Goal: Information Seeking & Learning: Check status

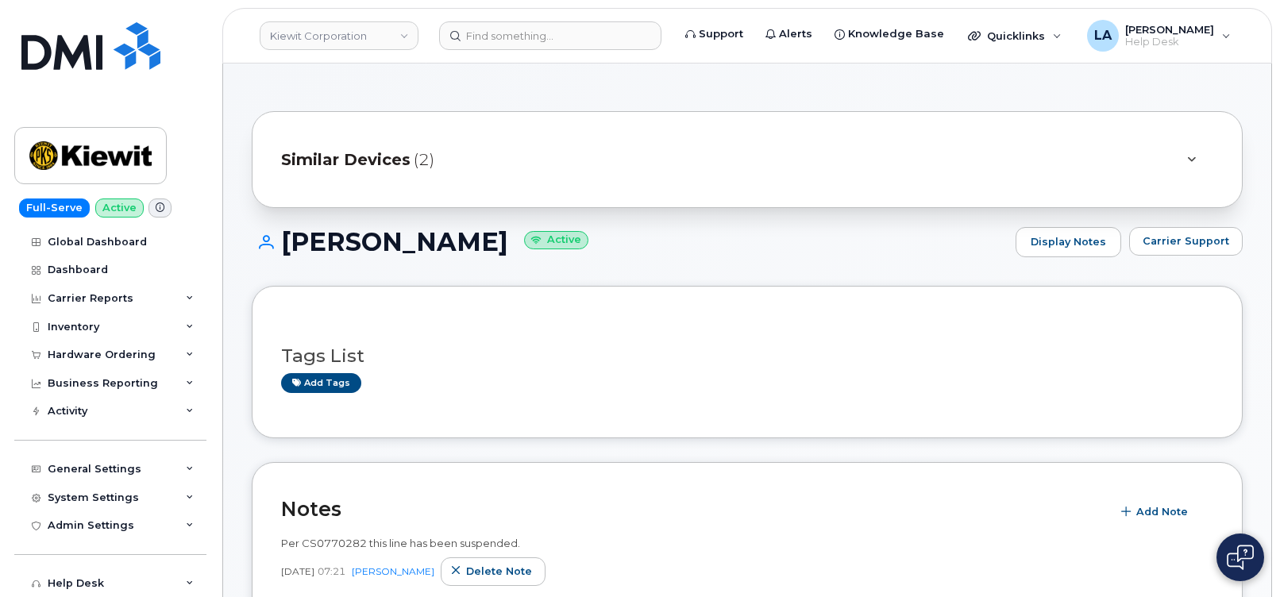
scroll to position [137, 0]
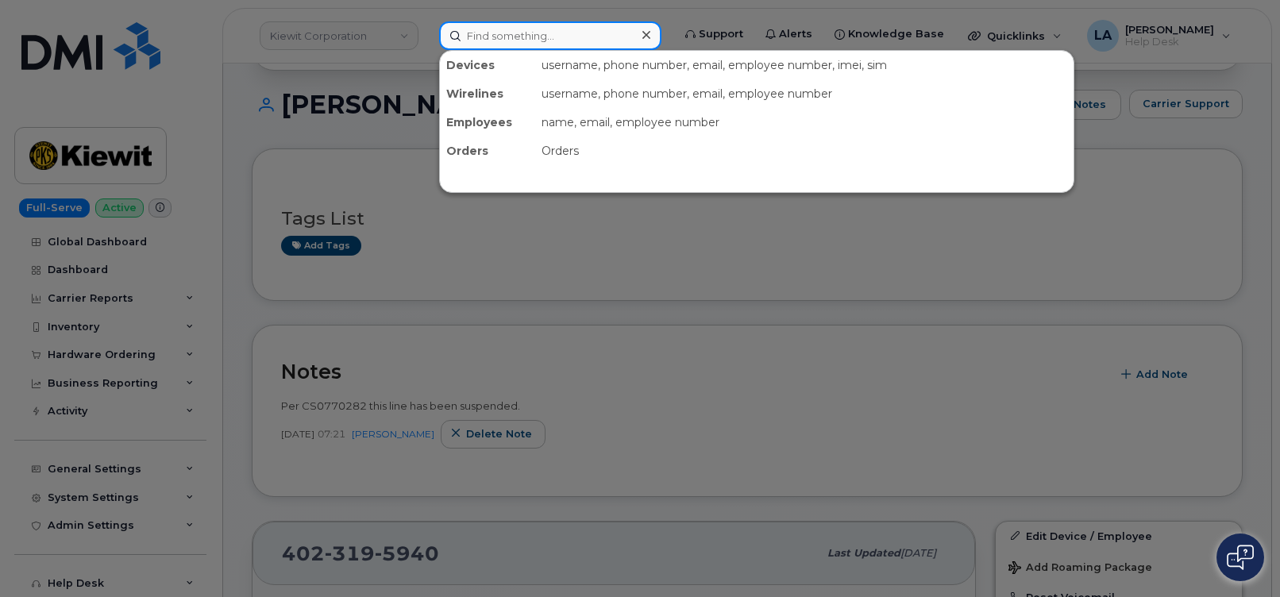
click at [480, 34] on input at bounding box center [550, 35] width 222 height 29
paste input "3864818206"
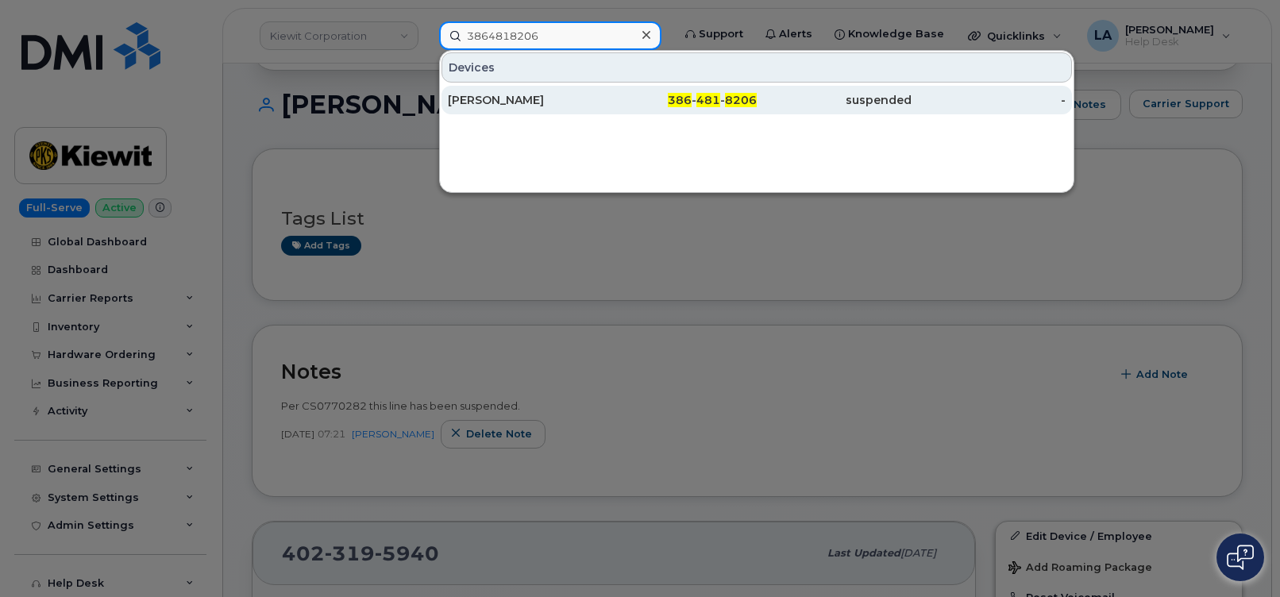
type input "3864818206"
click at [461, 105] on div "RANDALL ROSS" at bounding box center [525, 100] width 155 height 16
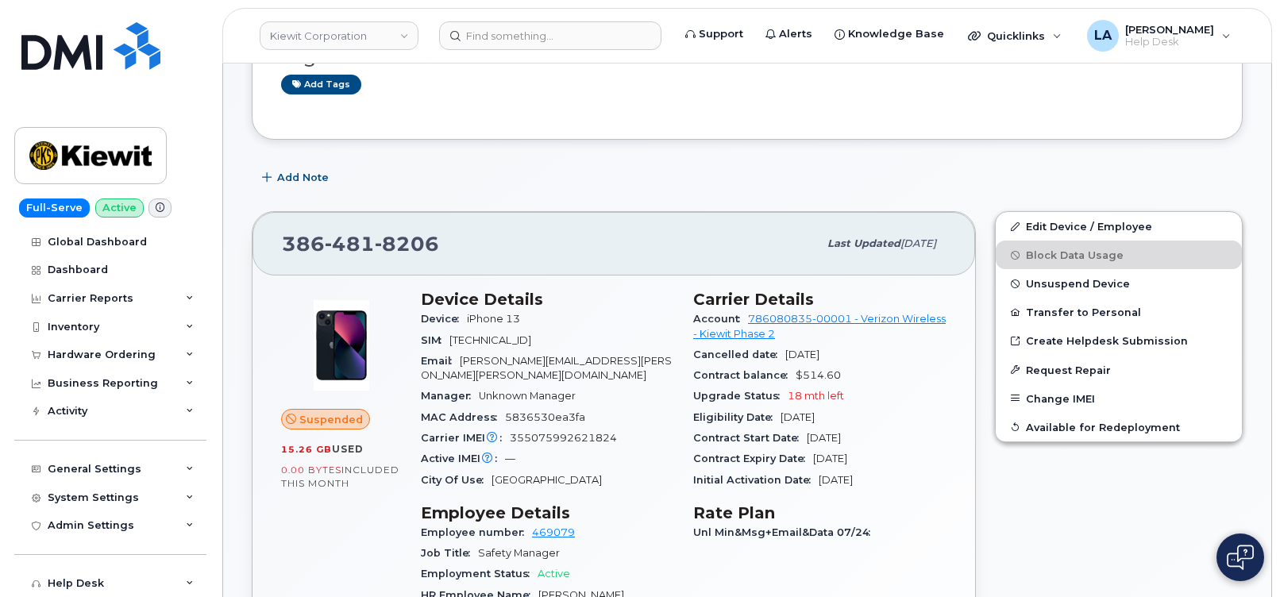
scroll to position [169, 0]
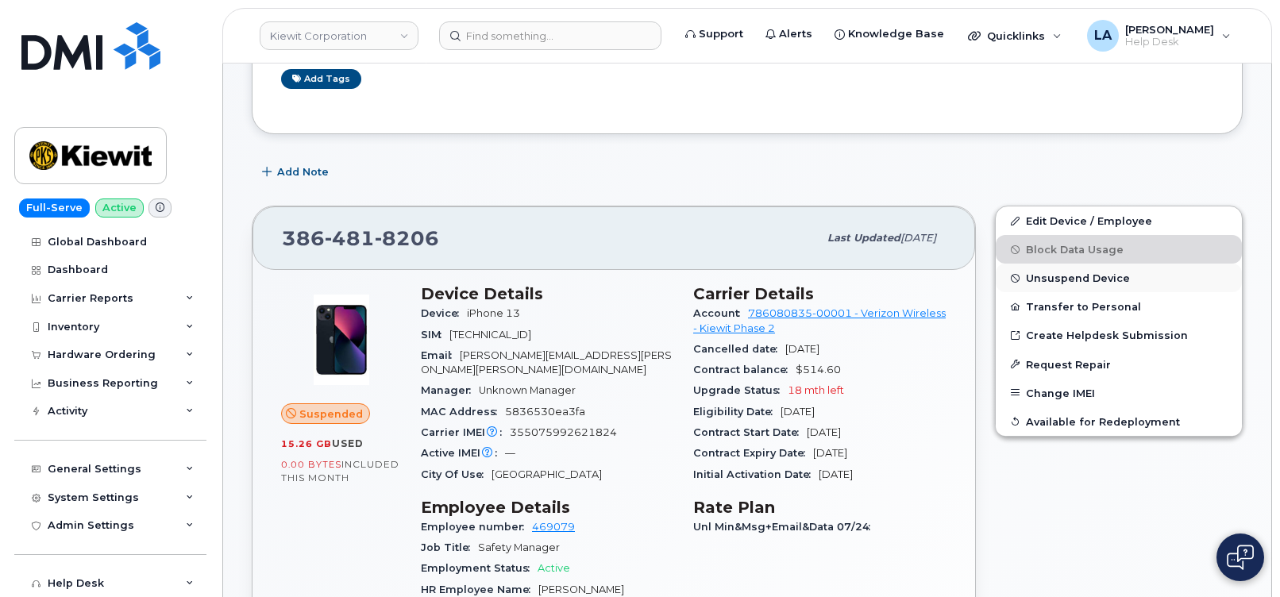
click at [1055, 278] on span "Unsuspend Device" at bounding box center [1078, 278] width 104 height 12
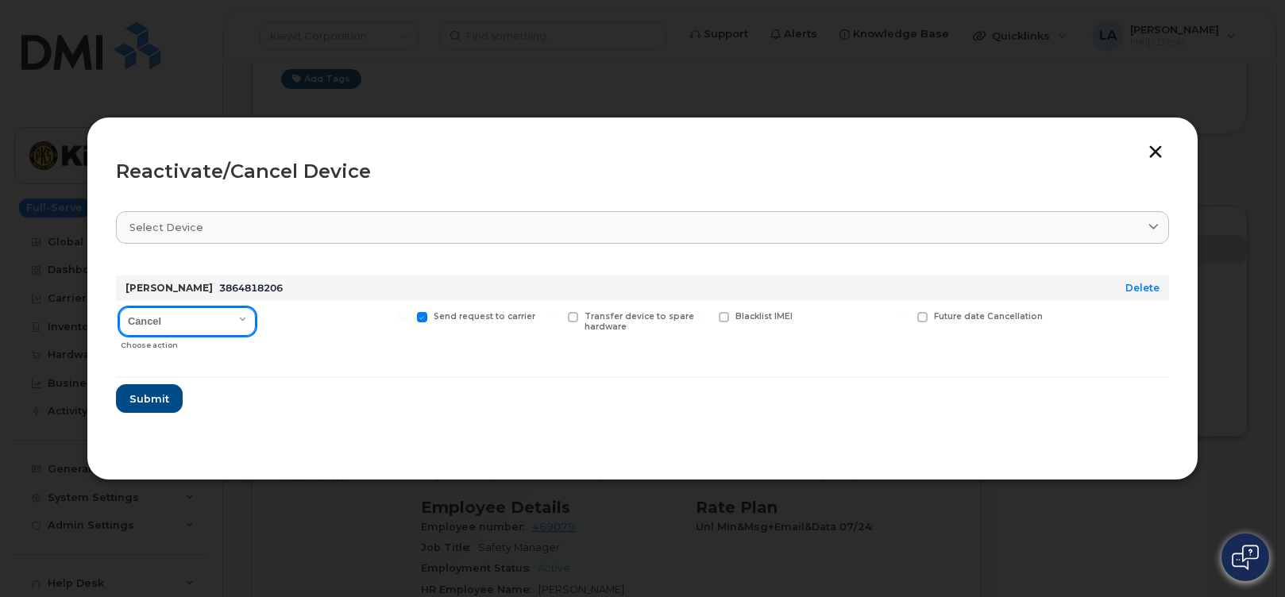
click at [226, 312] on select "Cancel Reactivate" at bounding box center [187, 321] width 137 height 29
select select "[object Object]"
click at [119, 307] on select "Cancel Reactivate" at bounding box center [187, 321] width 137 height 29
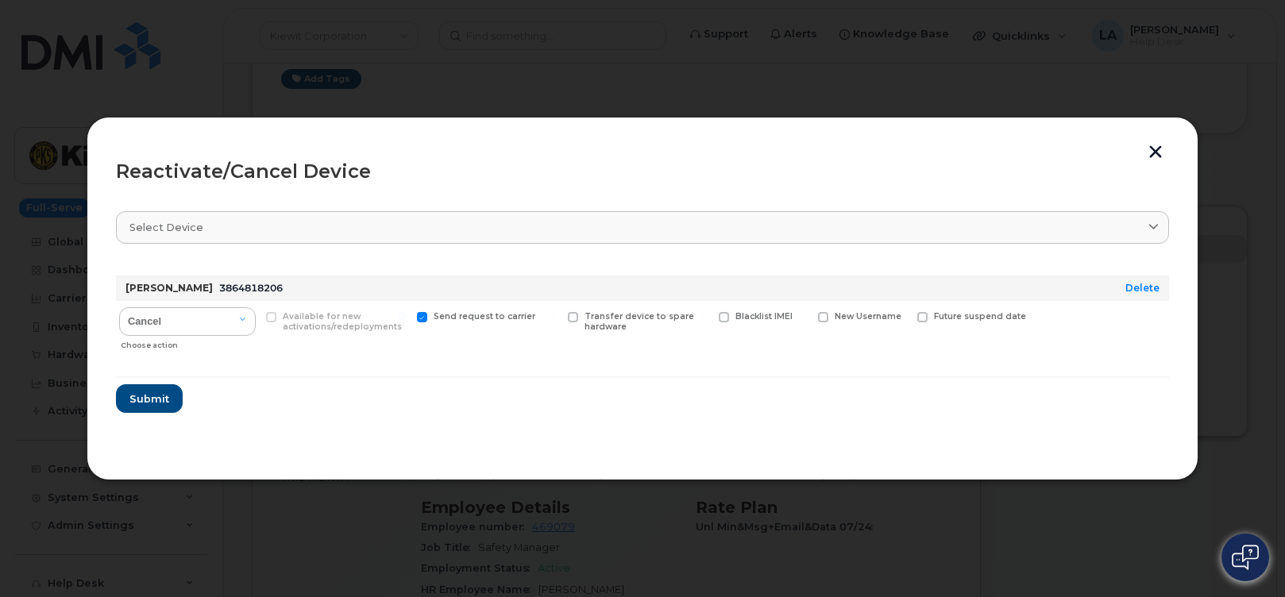
click at [421, 314] on span at bounding box center [422, 317] width 10 height 10
click at [406, 314] on input "Send request to carrier" at bounding box center [402, 316] width 8 height 8
checkbox input "false"
click at [153, 398] on span "Submit" at bounding box center [149, 399] width 40 height 15
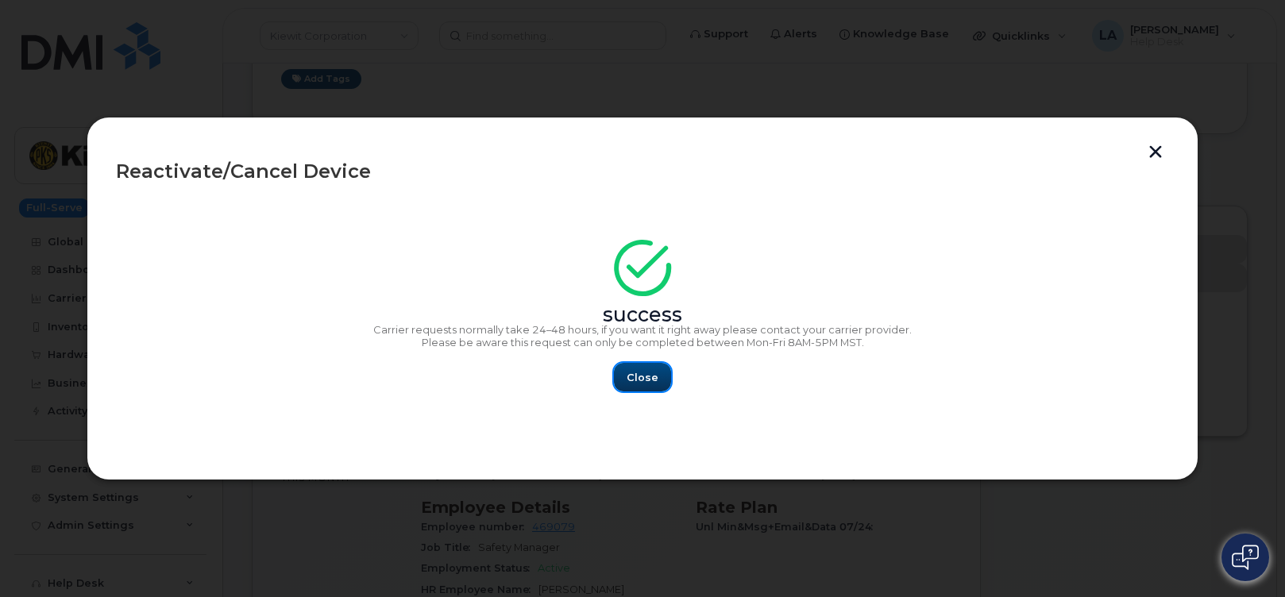
click at [641, 373] on span "Close" at bounding box center [643, 377] width 32 height 15
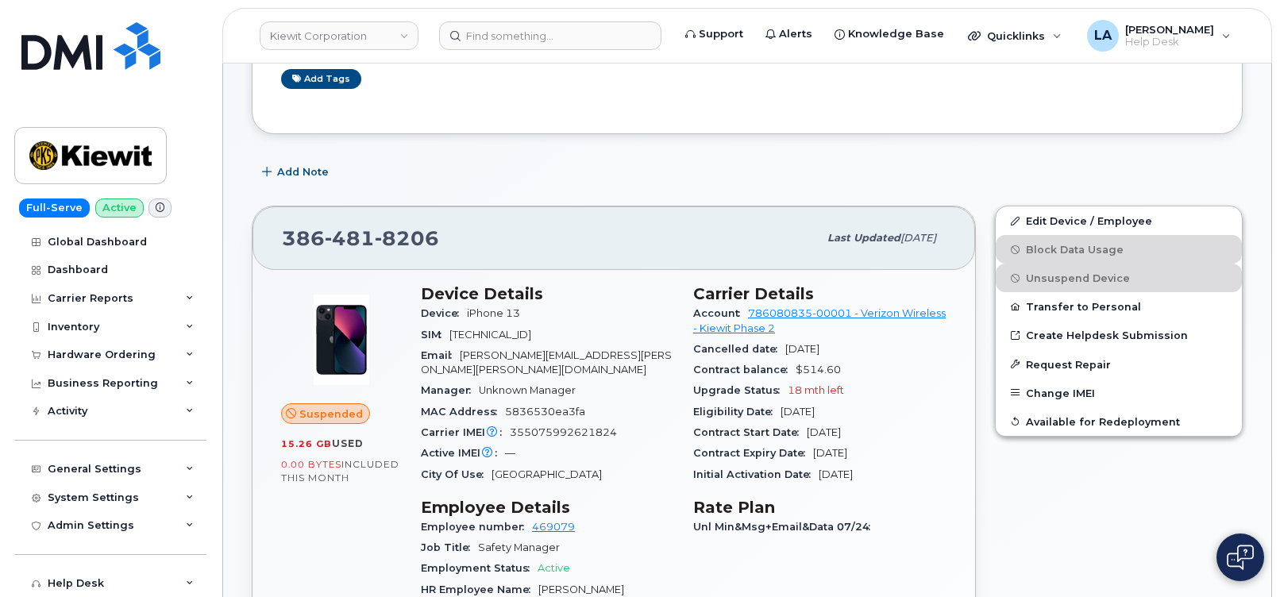
scroll to position [0, 0]
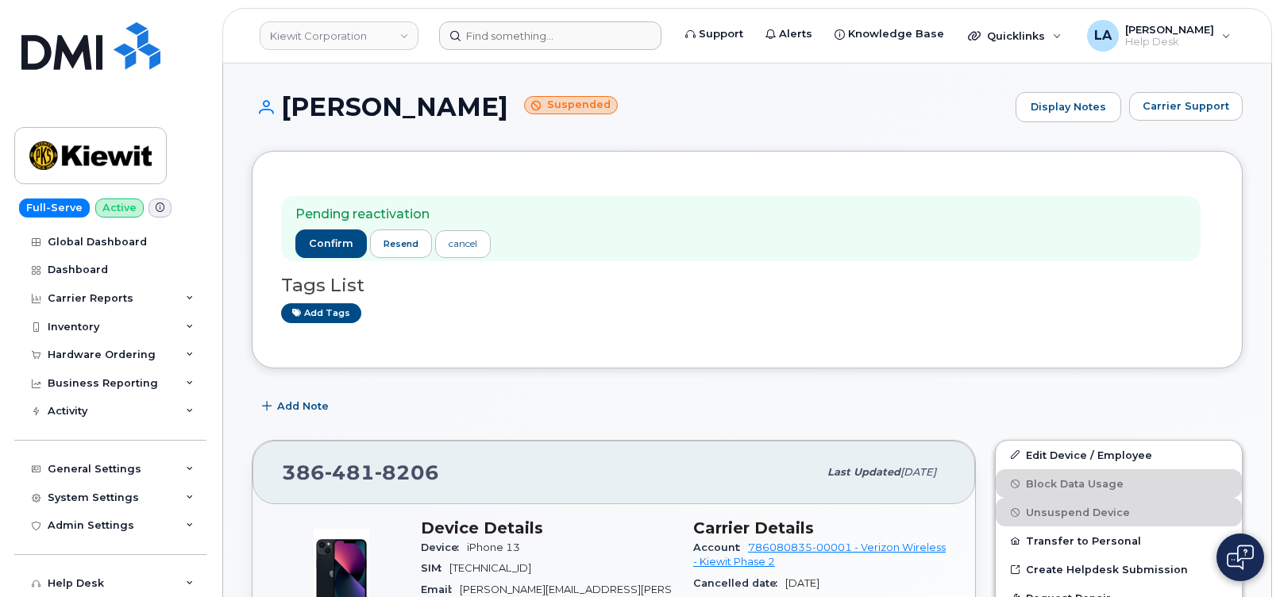
click at [564, 18] on header "Kiewit Corporation Support Alerts Knowledge Base Quicklinks Suspend / Cancel De…" at bounding box center [747, 36] width 1050 height 56
click at [561, 27] on input at bounding box center [550, 35] width 222 height 29
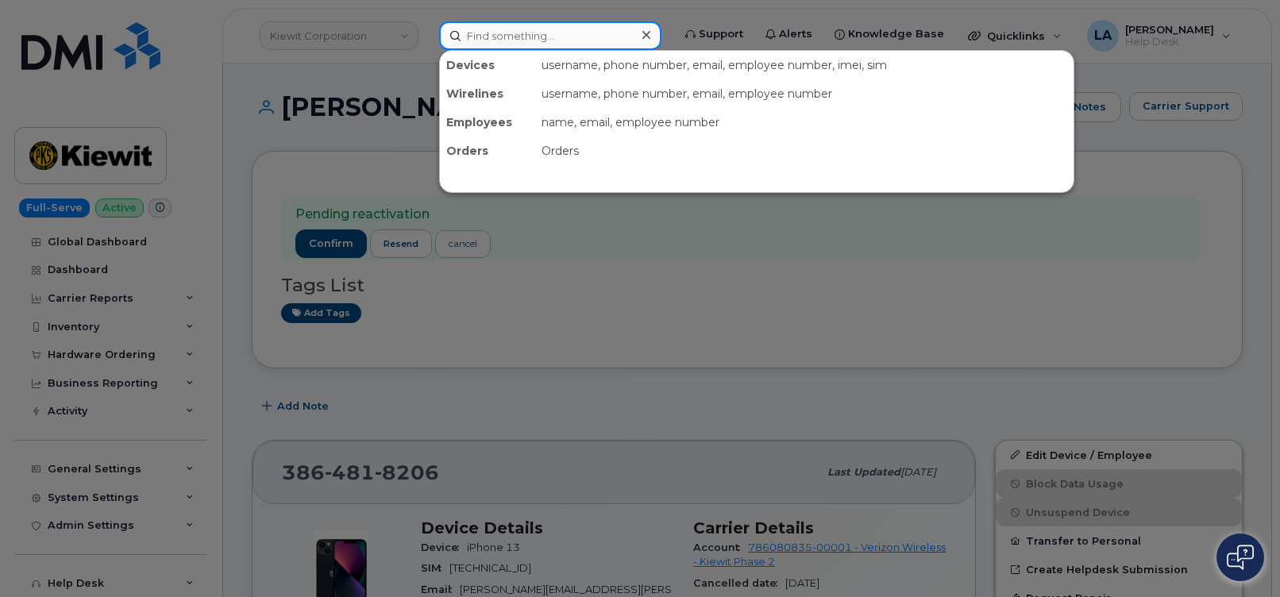
paste input "971 710 4003"
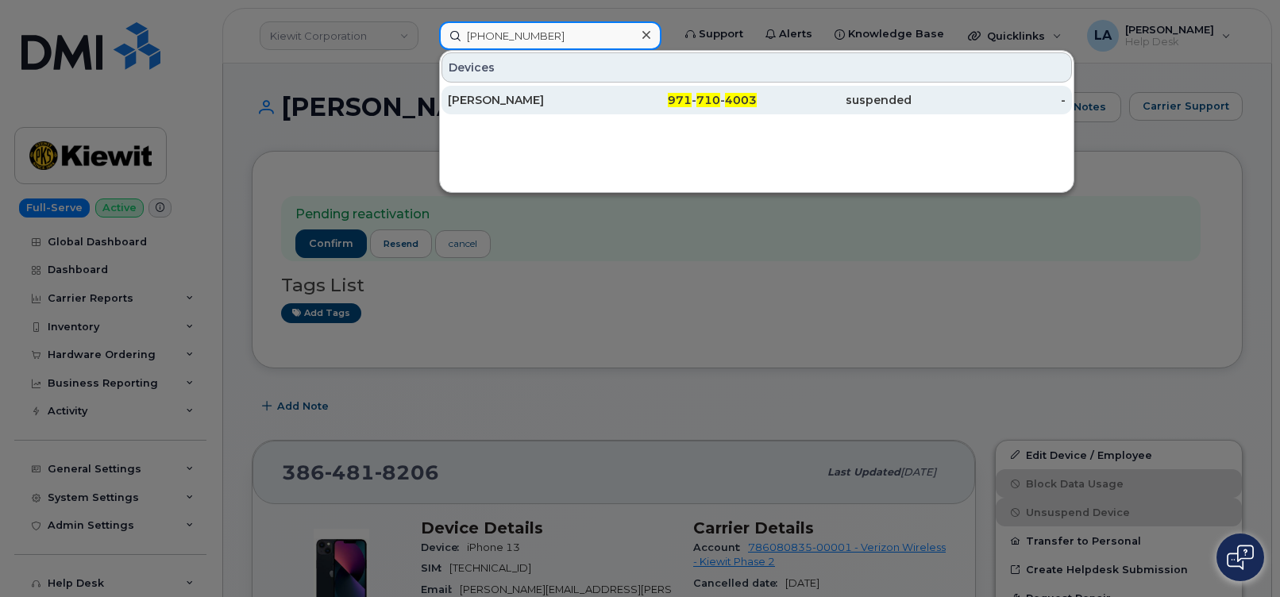
type input "971 710 4003"
click at [513, 104] on div "[PERSON_NAME]" at bounding box center [525, 100] width 155 height 16
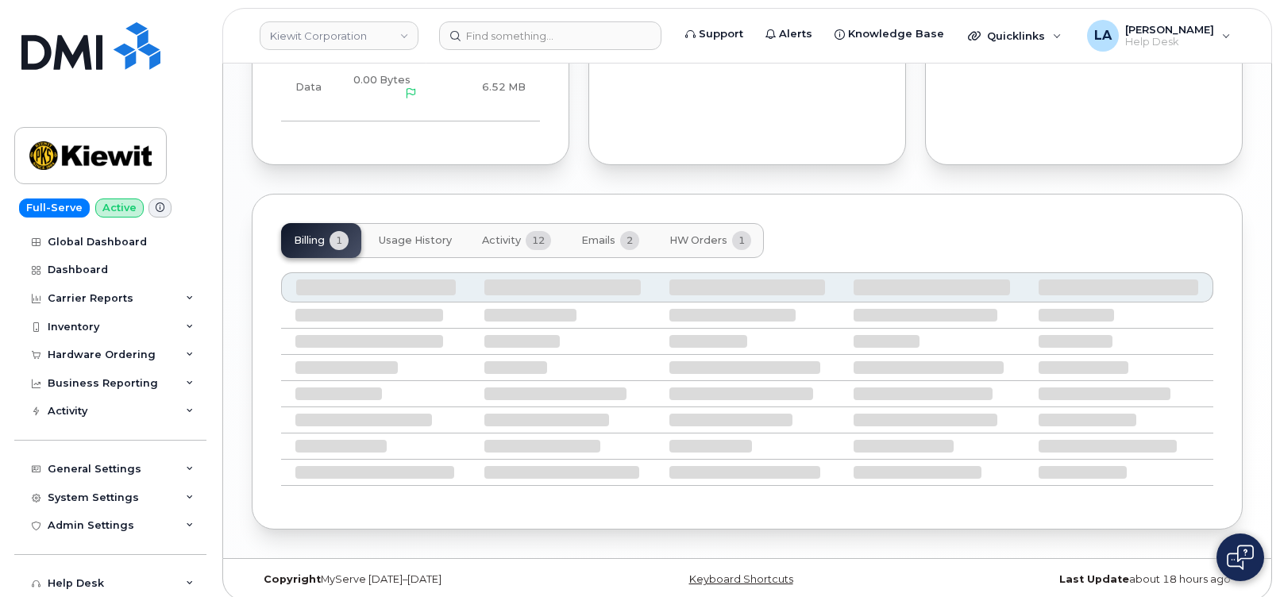
scroll to position [1385, 0]
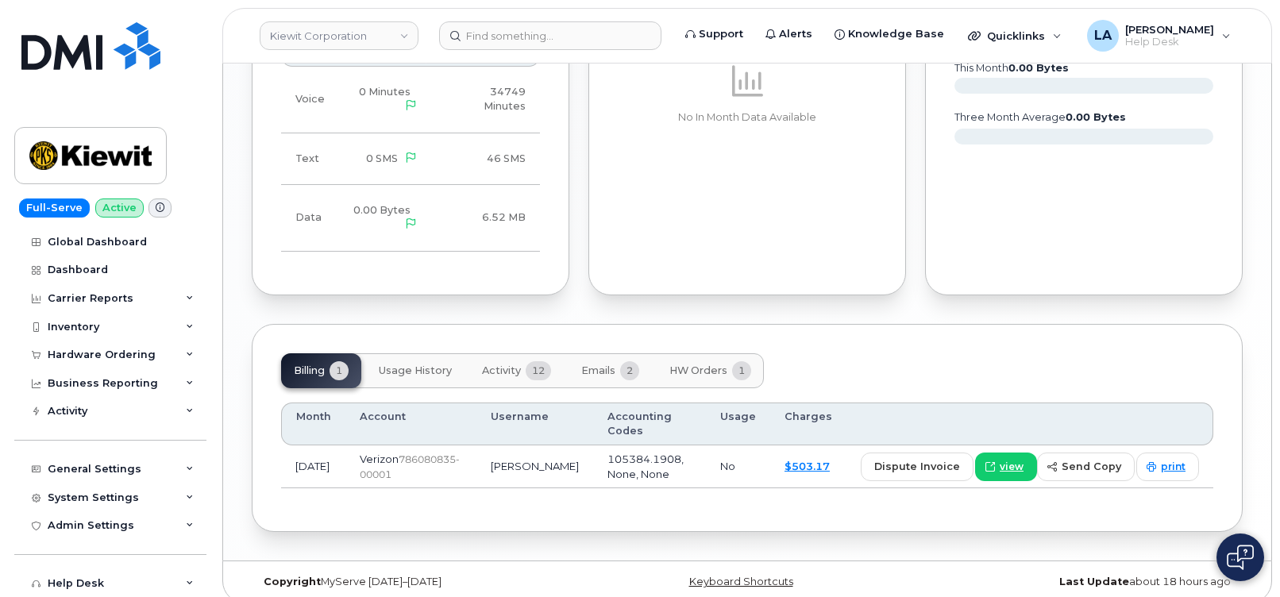
click at [500, 376] on span "Activity" at bounding box center [501, 371] width 39 height 13
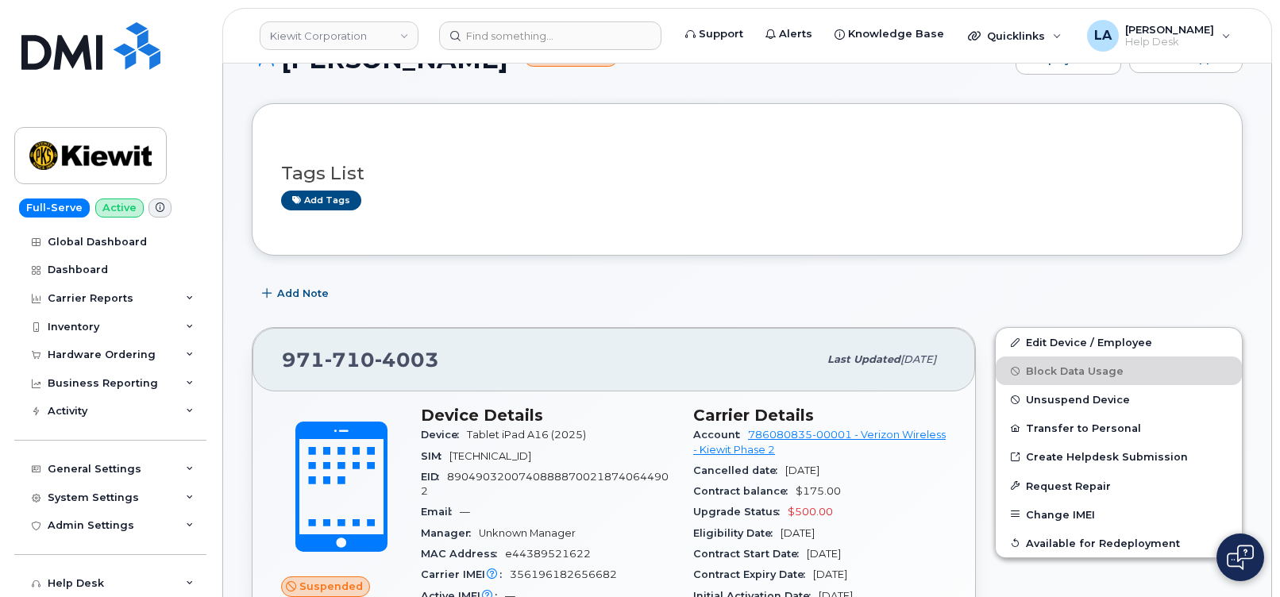
scroll to position [0, 0]
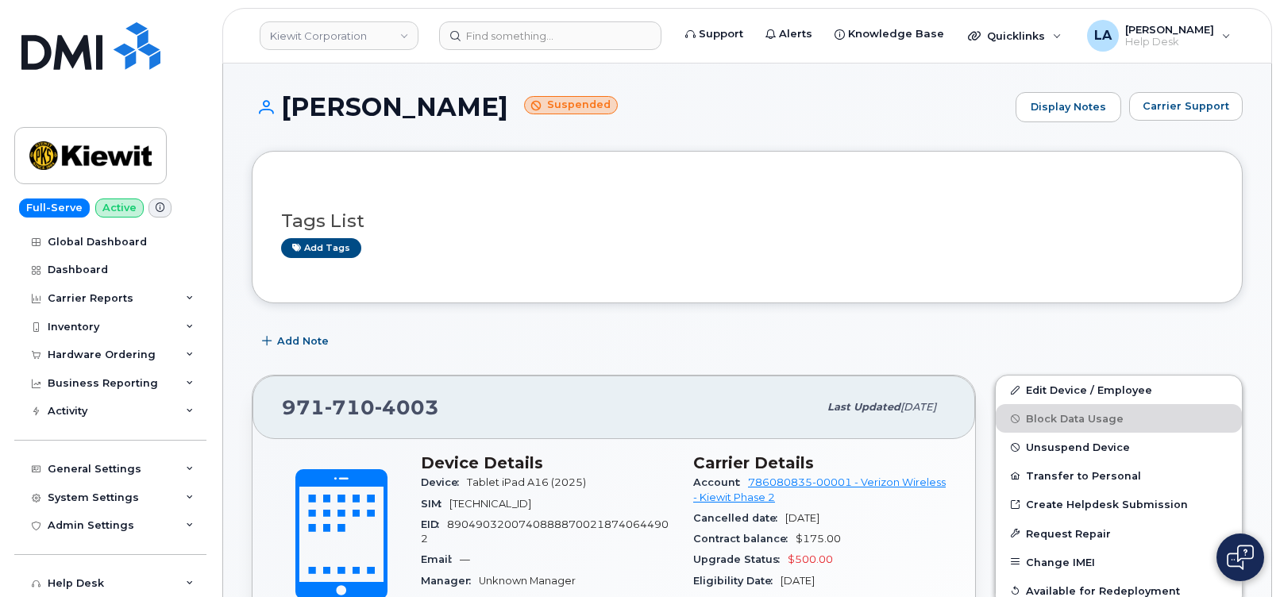
drag, startPoint x: 518, startPoint y: 105, endPoint x: 286, endPoint y: 105, distance: 231.9
click at [286, 105] on h1 "PHILLIP SWITZER Suspended" at bounding box center [630, 107] width 756 height 28
copy h1 "PHILLIP SWITZER"
click at [94, 355] on div "Hardware Ordering" at bounding box center [102, 355] width 108 height 13
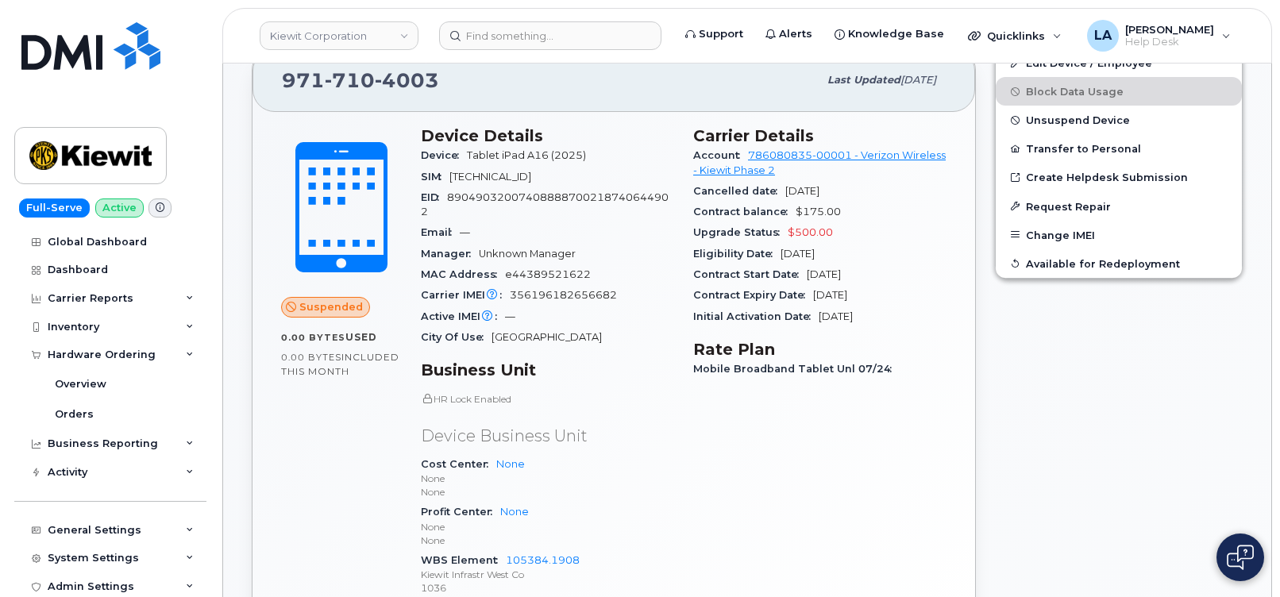
scroll to position [398, 0]
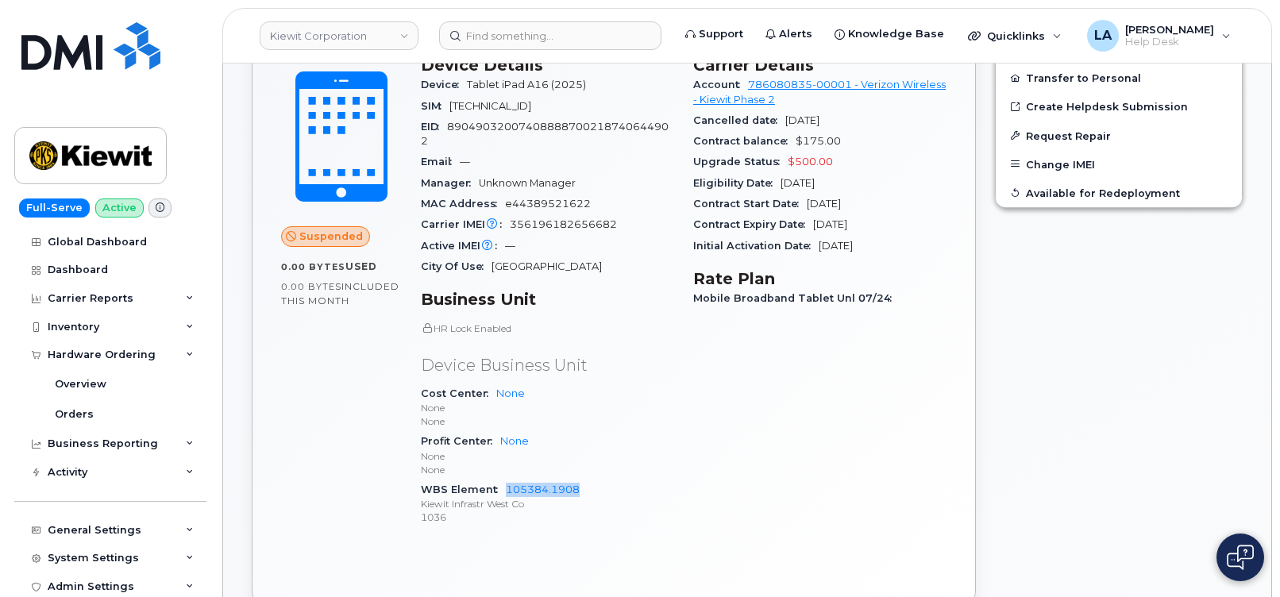
drag, startPoint x: 621, startPoint y: 486, endPoint x: 649, endPoint y: 466, distance: 34.2
click at [503, 484] on div "WBS Element 105384.1908 Kiewit Infrastr West Co 1036" at bounding box center [547, 504] width 253 height 48
copy link "105384.1908"
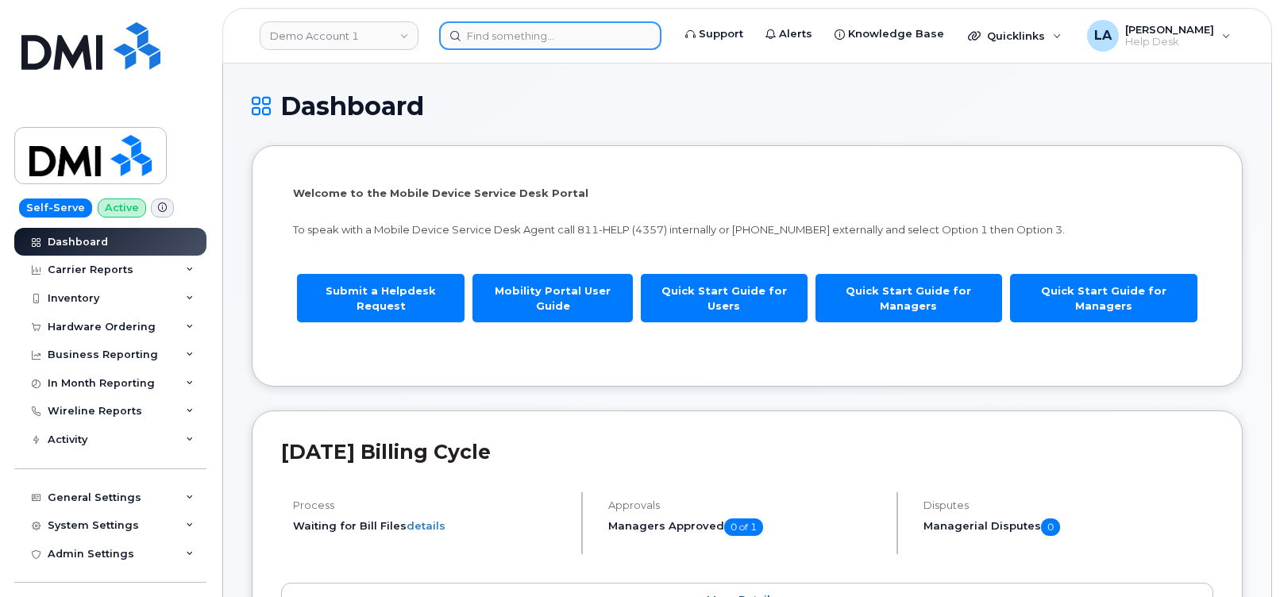
click at [528, 48] on input at bounding box center [550, 35] width 222 height 29
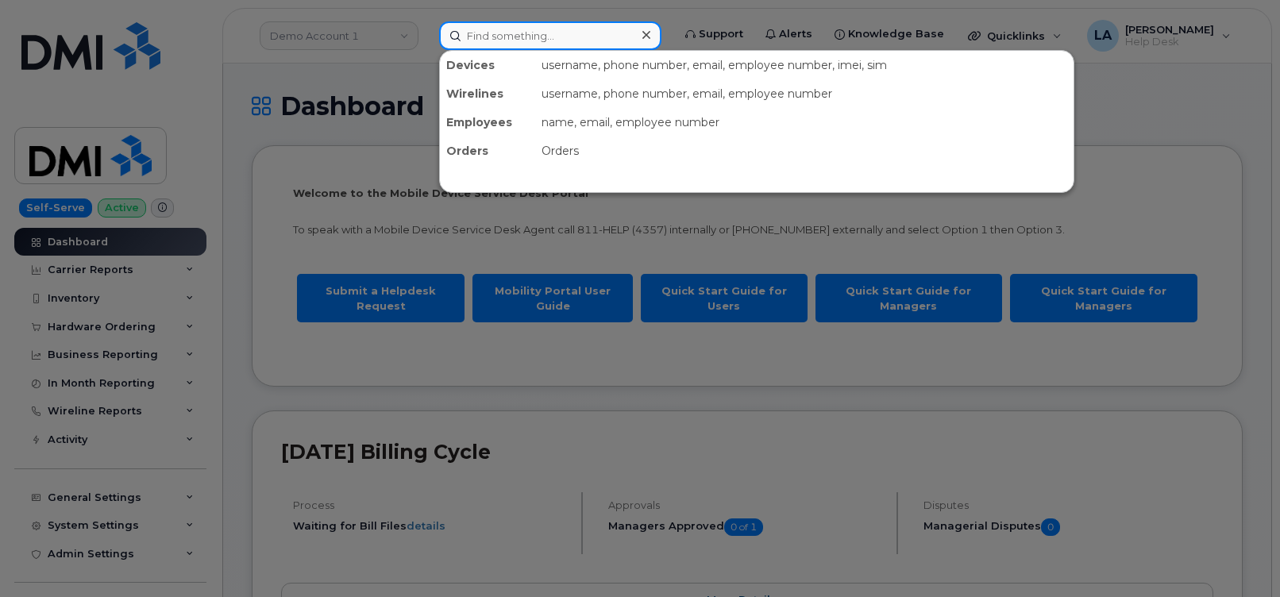
paste input "204140"
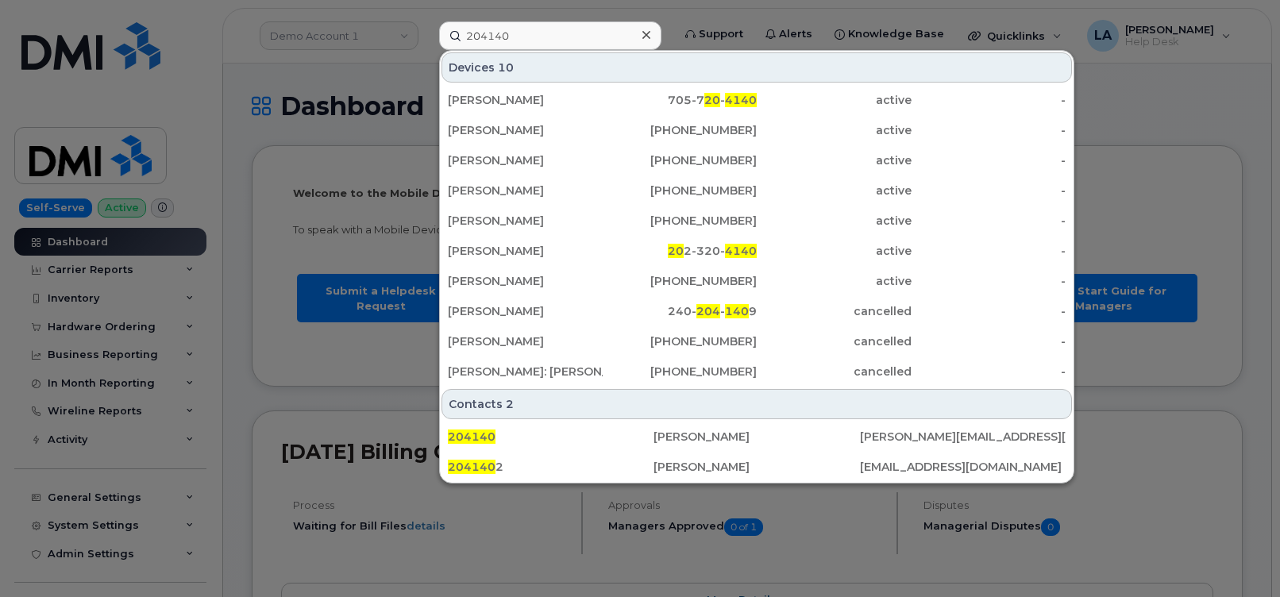
click at [214, 188] on div at bounding box center [640, 298] width 1280 height 597
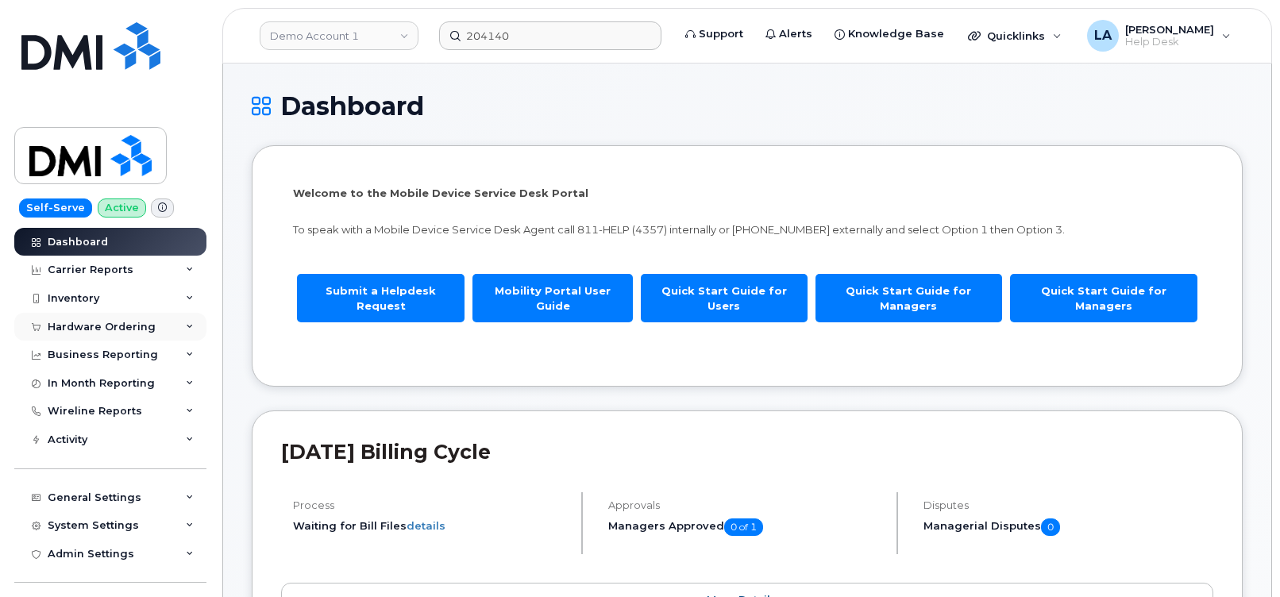
click at [65, 326] on div "Hardware Ordering" at bounding box center [102, 327] width 108 height 13
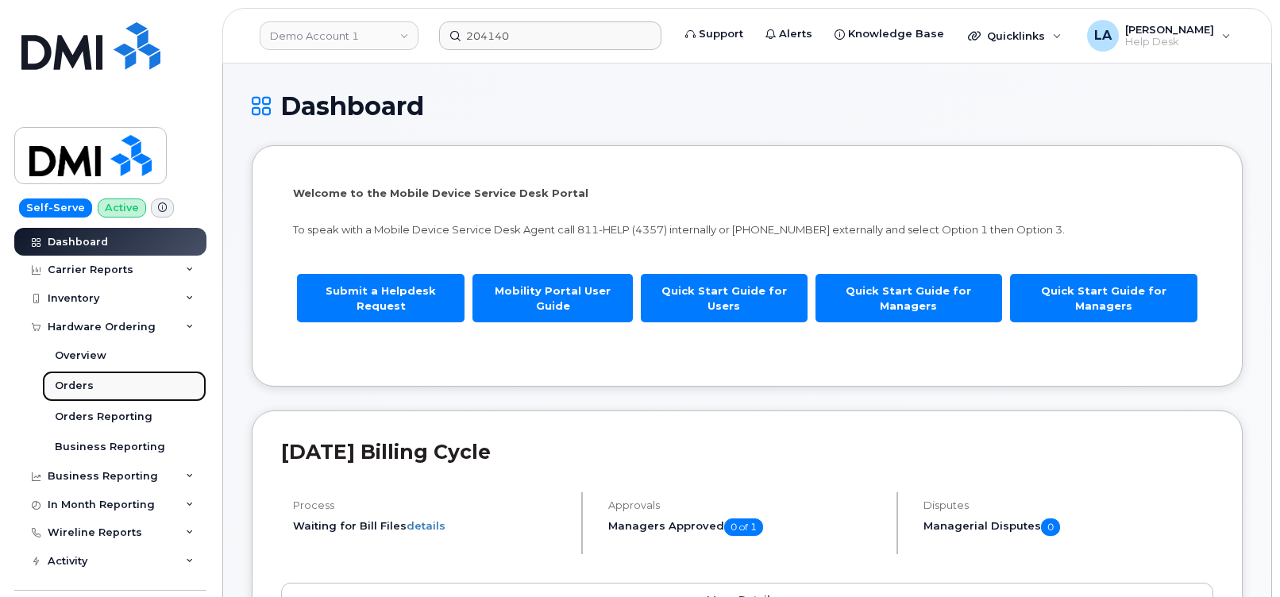
click at [83, 387] on div "Orders" at bounding box center [74, 386] width 39 height 14
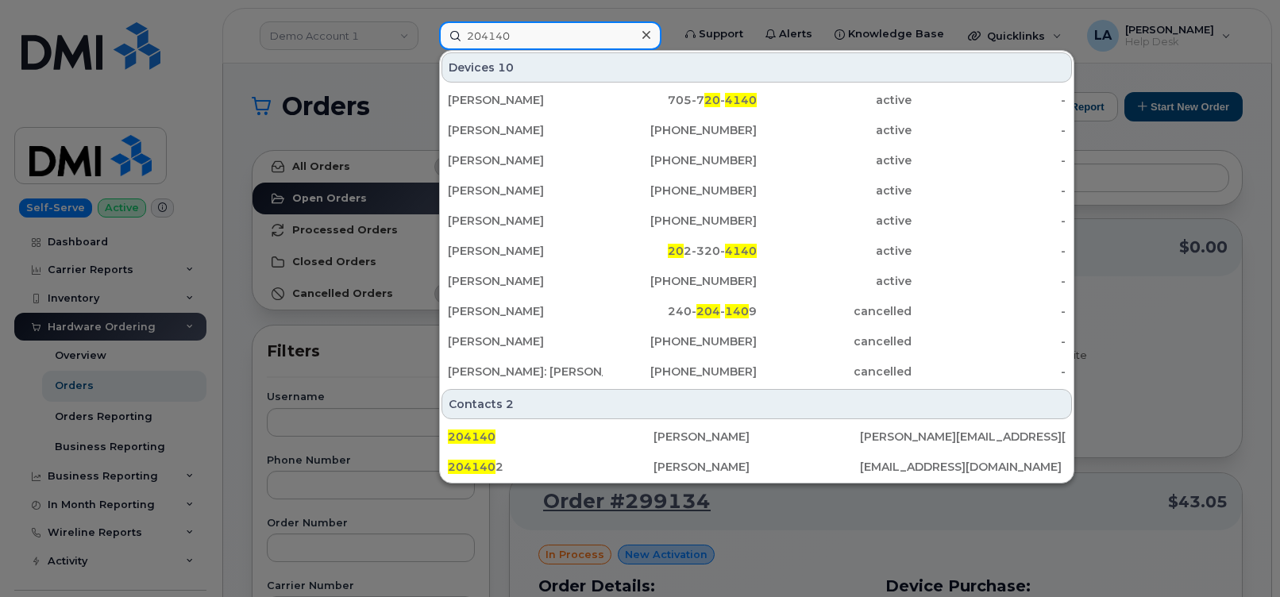
drag, startPoint x: 555, startPoint y: 35, endPoint x: 377, endPoint y: 36, distance: 177.9
click at [426, 36] on div "204140 Devices 10 Todd Walker 705-7 20 - 4140 active - Frank Albrecht 337-347-2…" at bounding box center [550, 35] width 248 height 29
paste input "[PERSON_NAME]"
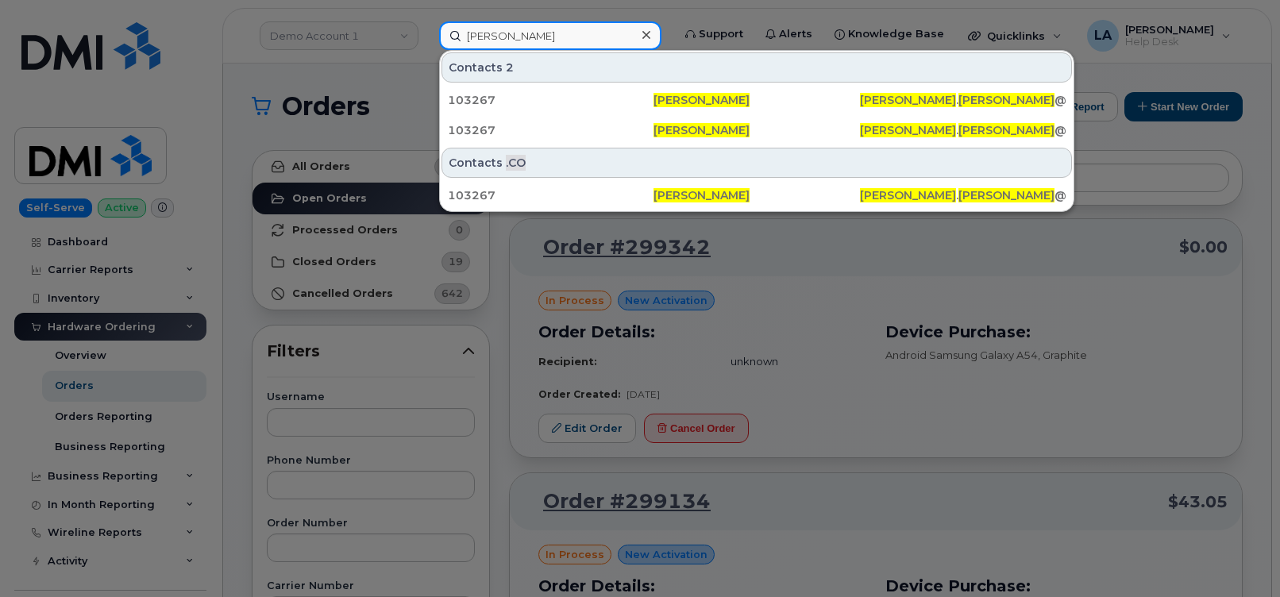
drag, startPoint x: 550, startPoint y: 37, endPoint x: 417, endPoint y: 37, distance: 133.4
click at [426, 37] on div "Brian Gardner Contacts 2 103267 Brian Gardner BRIAN . GARDNER @KIEWIT.COM 10326…" at bounding box center [550, 35] width 248 height 29
paste input "[PERSON_NAME]"
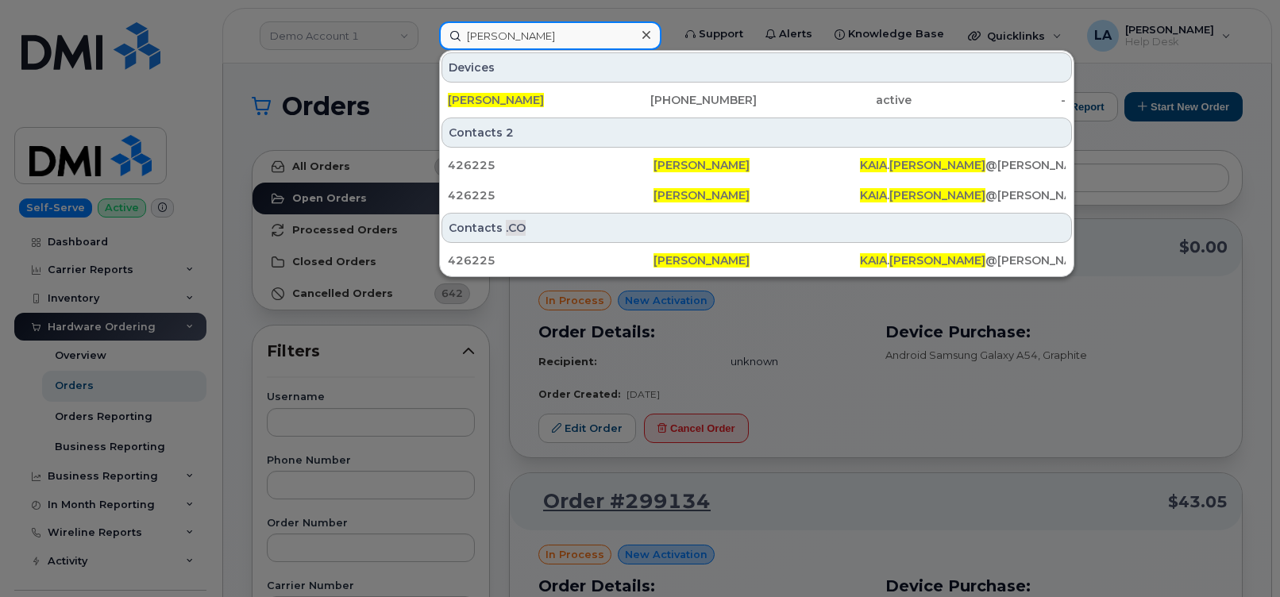
type input "[PERSON_NAME]"
click at [239, 68] on div at bounding box center [640, 298] width 1280 height 597
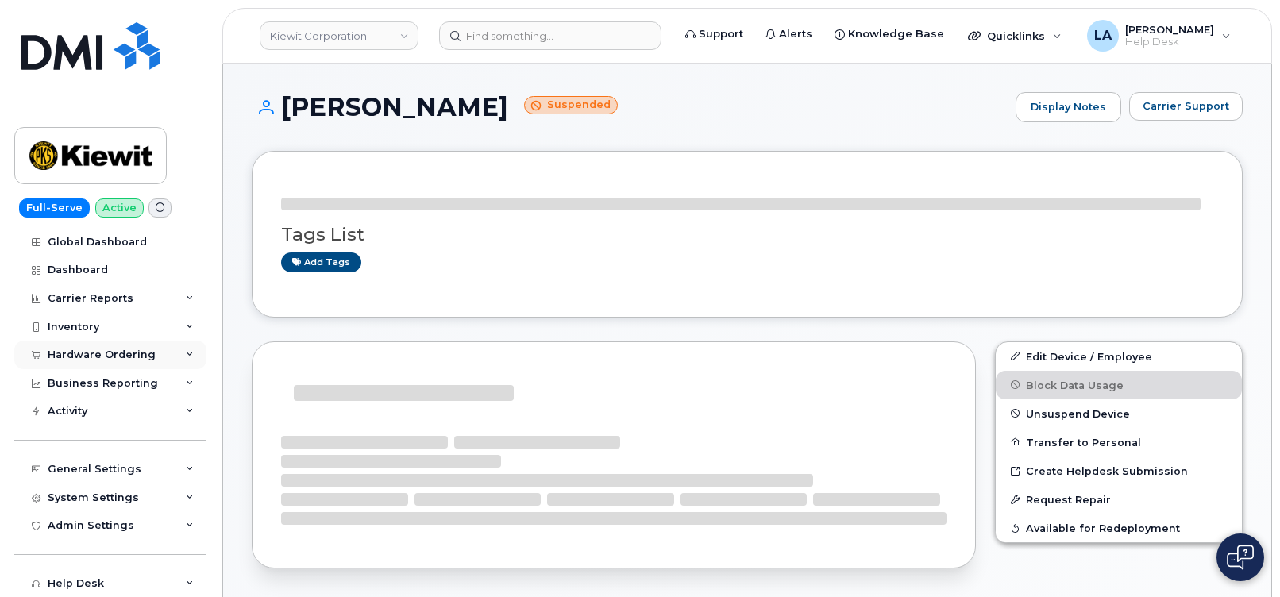
click at [86, 355] on div "Hardware Ordering" at bounding box center [102, 355] width 108 height 13
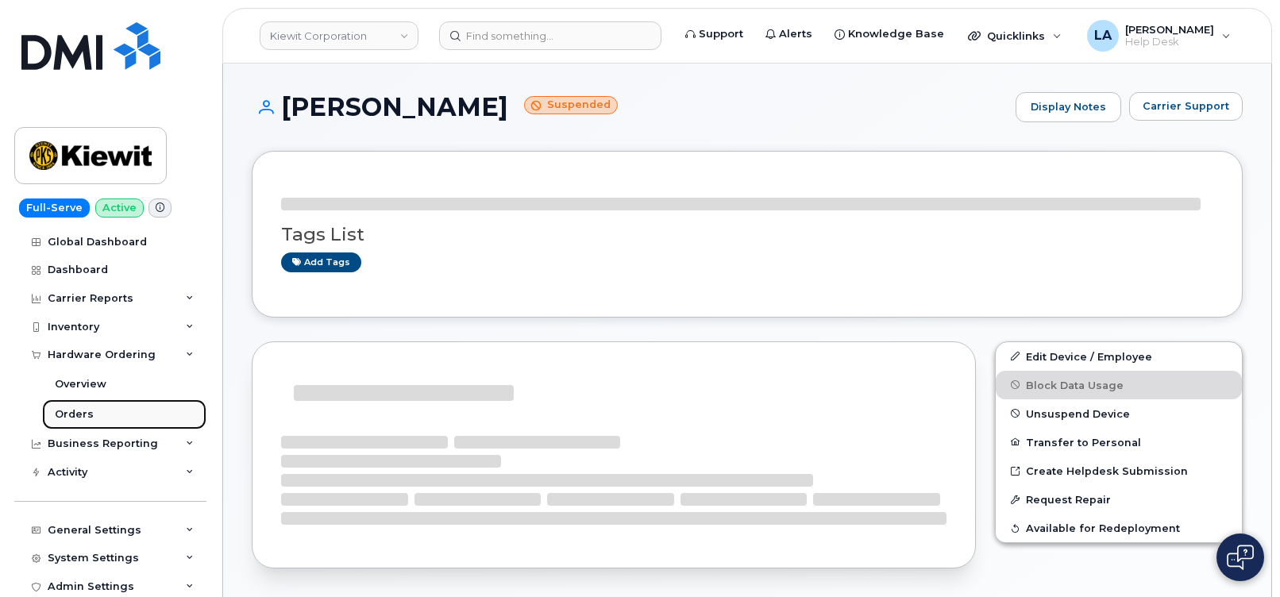
click at [73, 408] on div "Orders" at bounding box center [74, 414] width 39 height 14
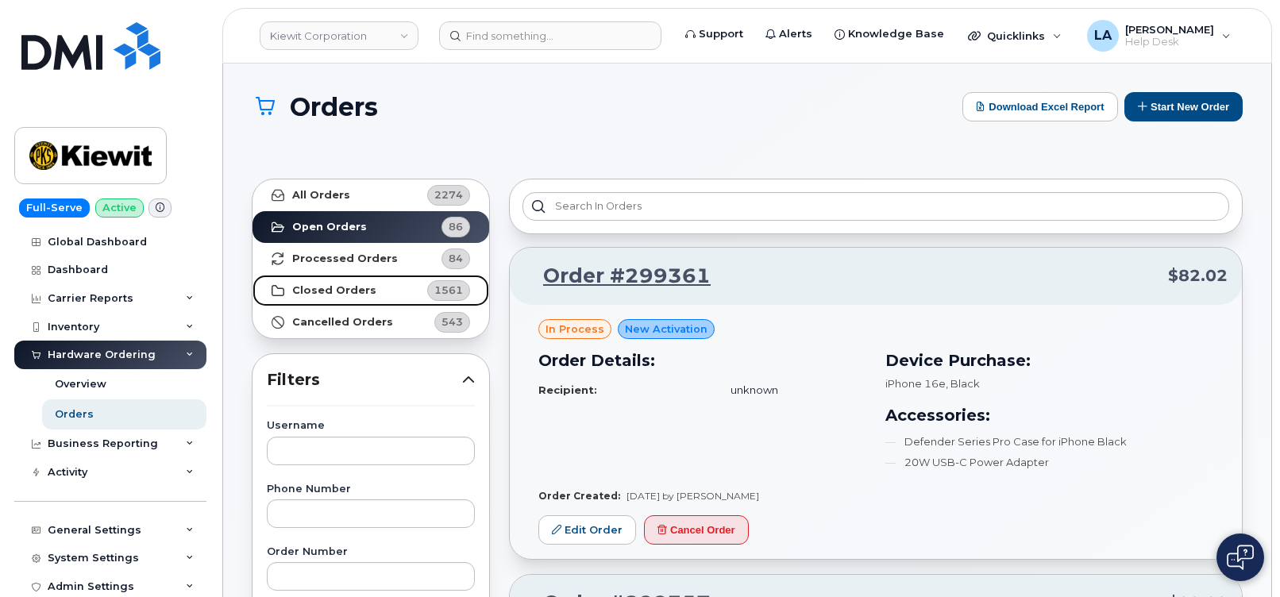
click at [329, 290] on strong "Closed Orders" at bounding box center [334, 290] width 84 height 13
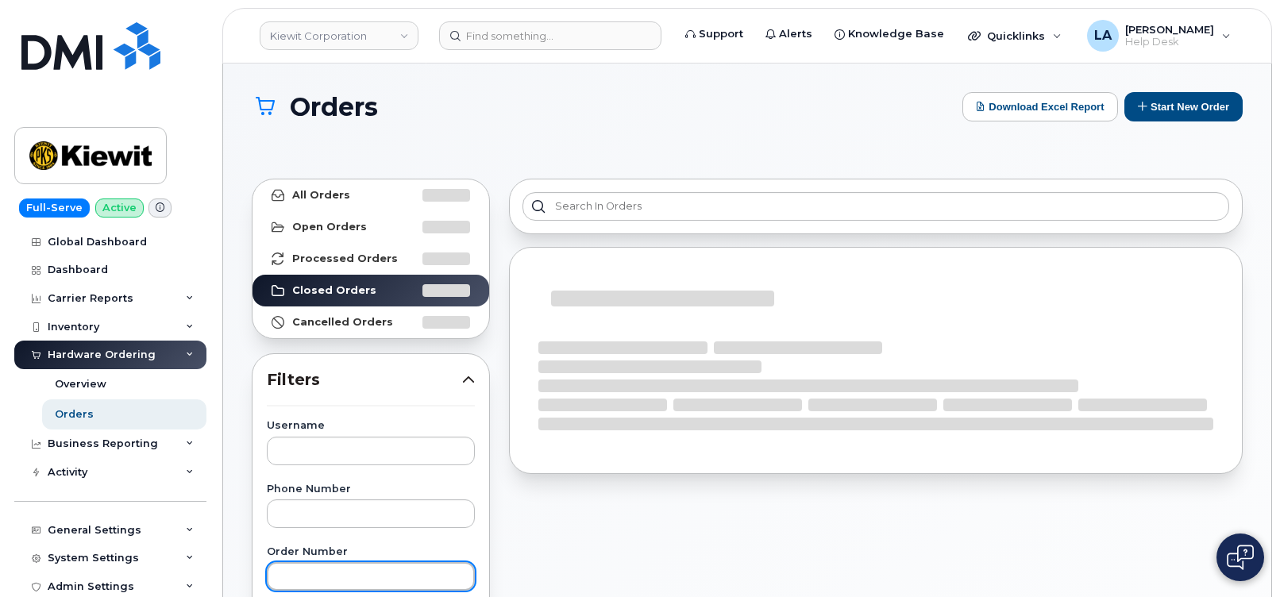
click at [326, 574] on input "text" at bounding box center [371, 576] width 208 height 29
paste input "204140"
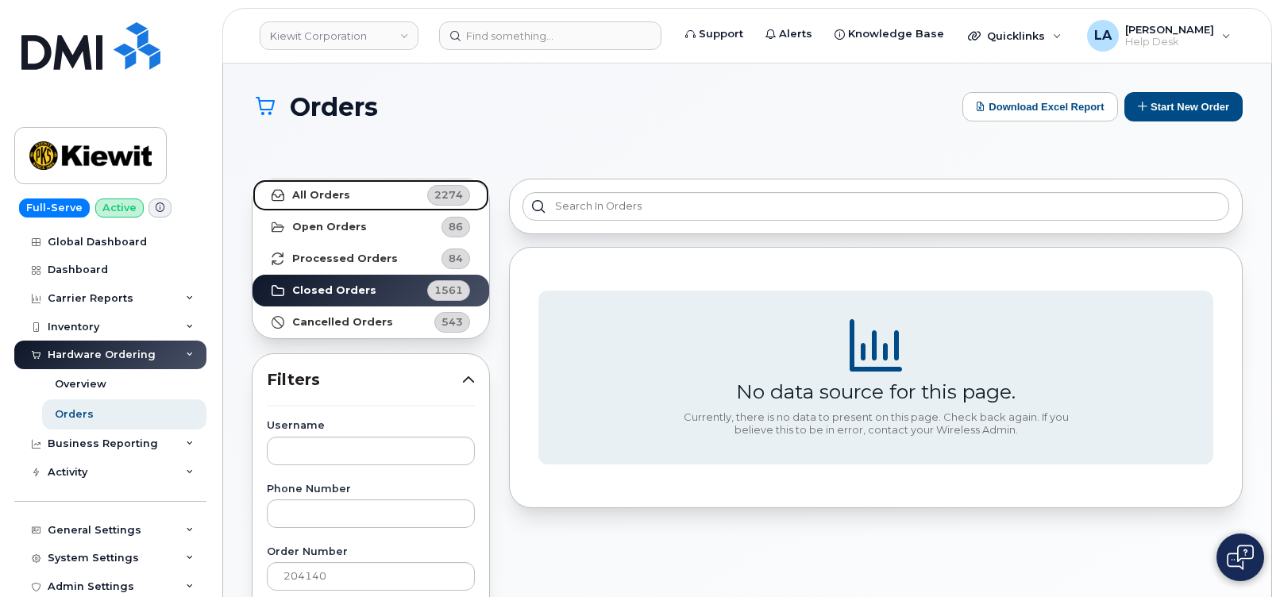
click at [310, 181] on link "All Orders 2274" at bounding box center [371, 195] width 237 height 32
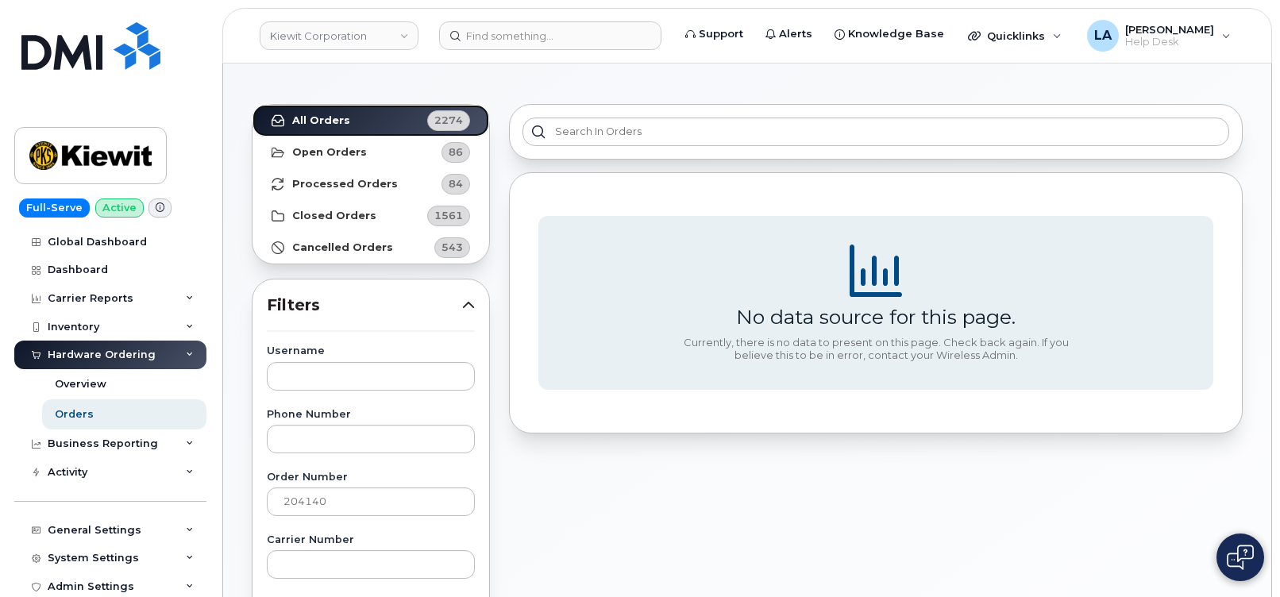
scroll to position [79, 0]
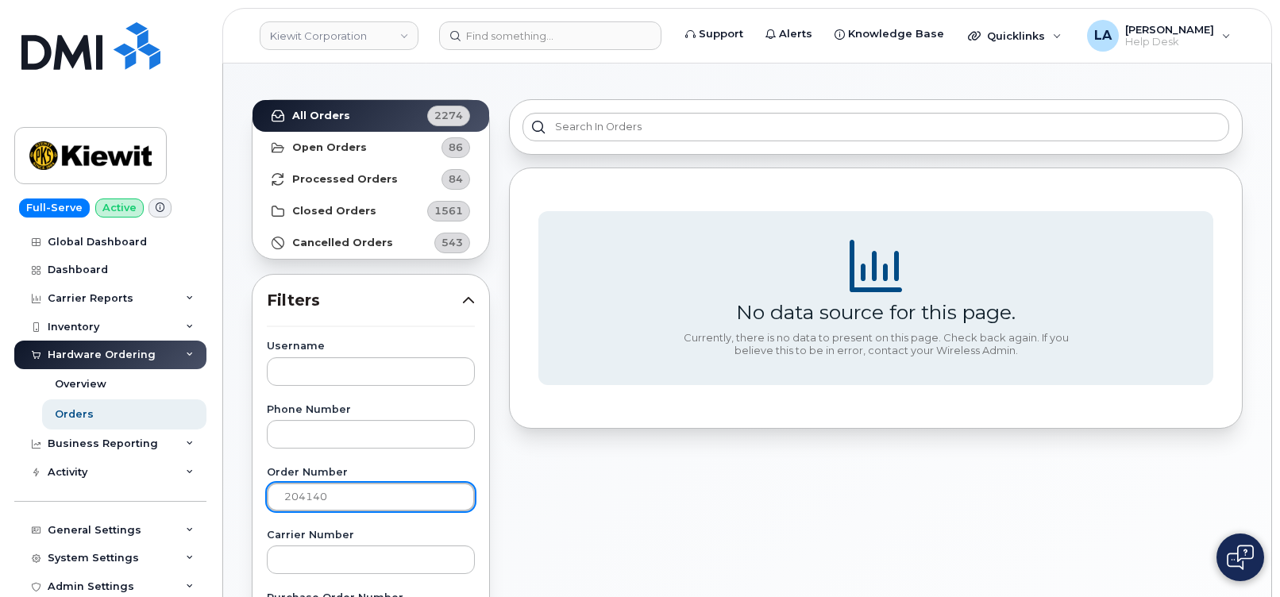
click at [361, 505] on input "204140" at bounding box center [371, 497] width 208 height 29
type input "204140"
click at [284, 497] on input "204140" at bounding box center [371, 497] width 208 height 29
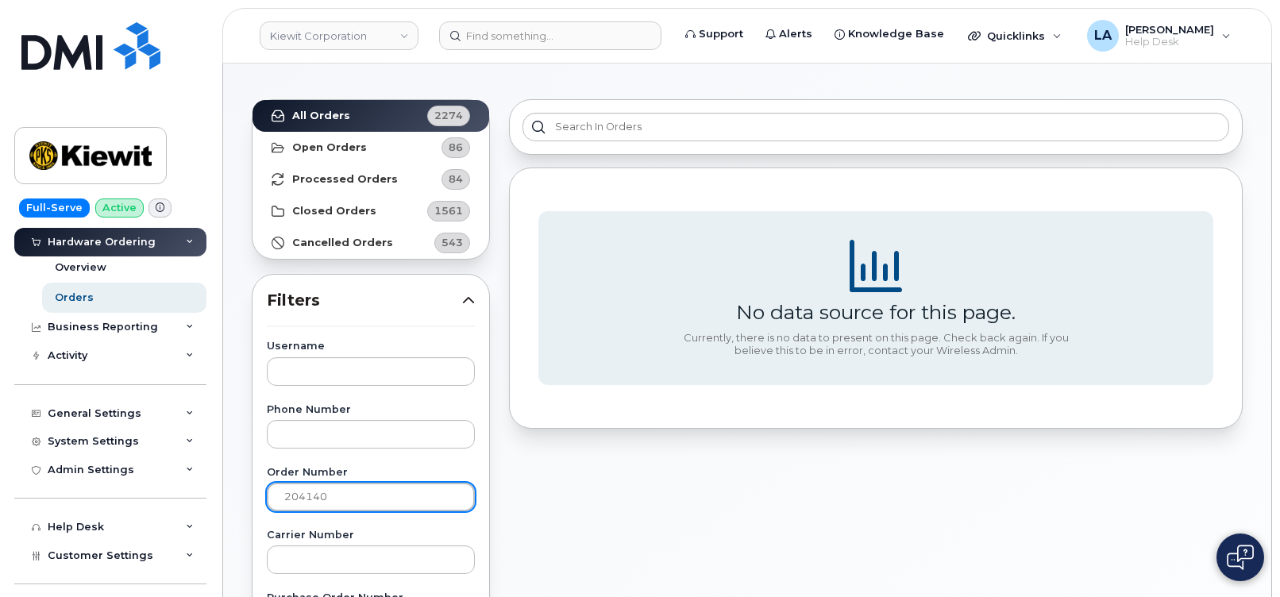
scroll to position [128, 0]
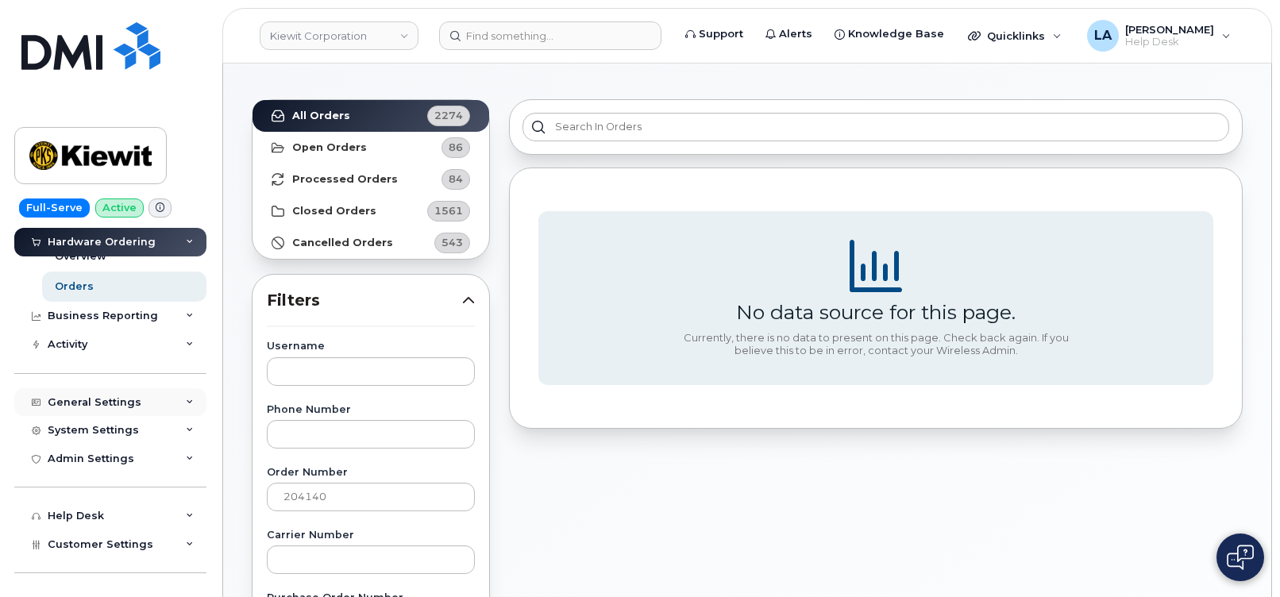
click at [187, 400] on icon at bounding box center [190, 403] width 8 height 8
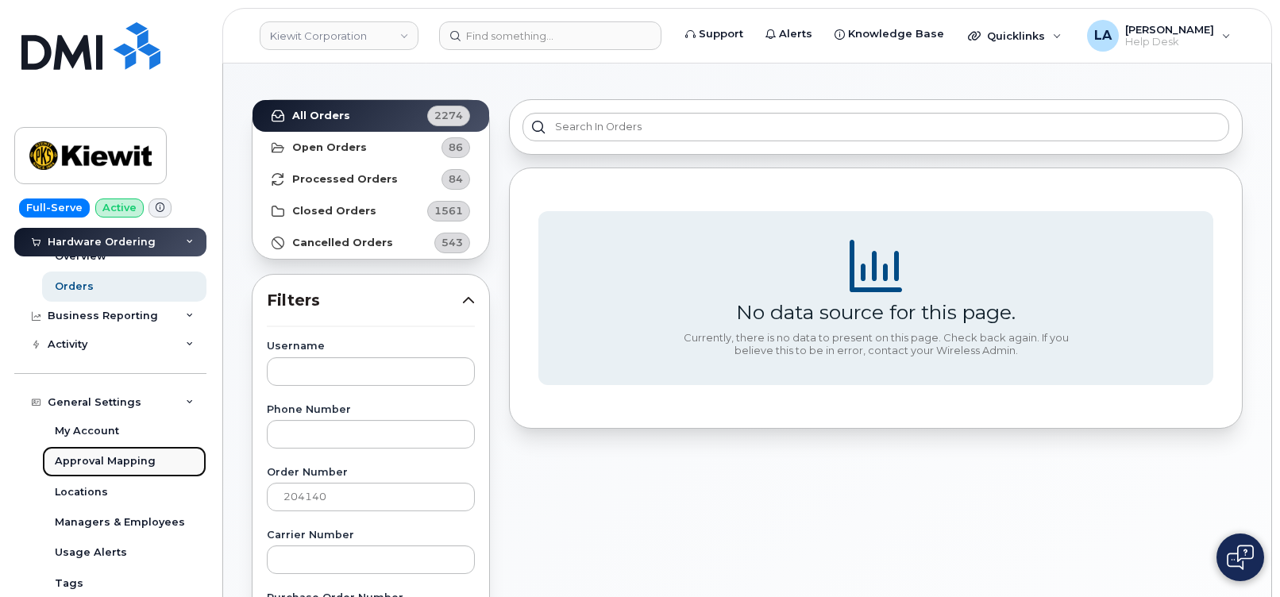
click at [115, 454] on div "Approval Mapping" at bounding box center [105, 461] width 101 height 14
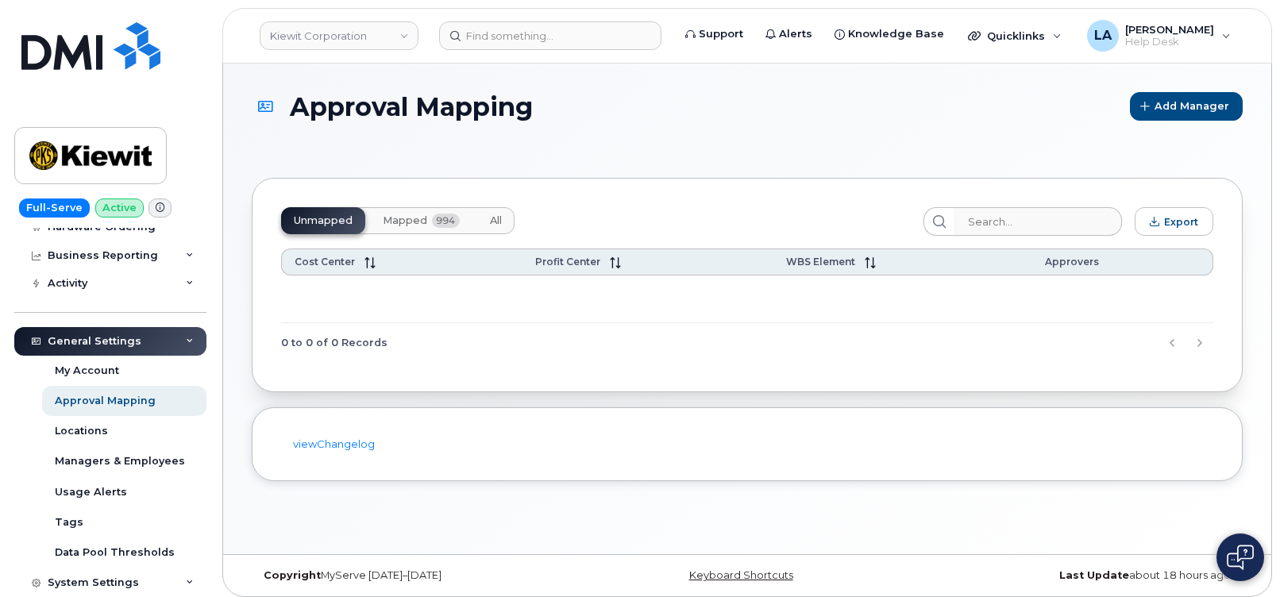
click at [392, 215] on span "Mapped" at bounding box center [405, 220] width 44 height 13
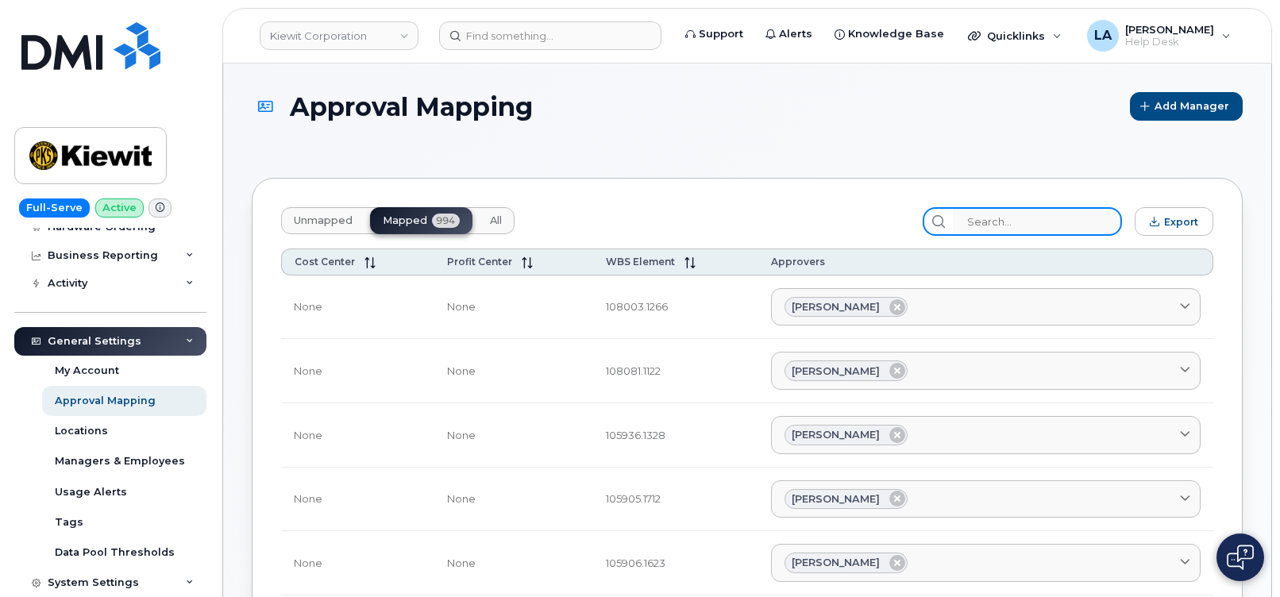
click at [1019, 228] on input "search" at bounding box center [1037, 221] width 169 height 29
paste input "105384.1908"
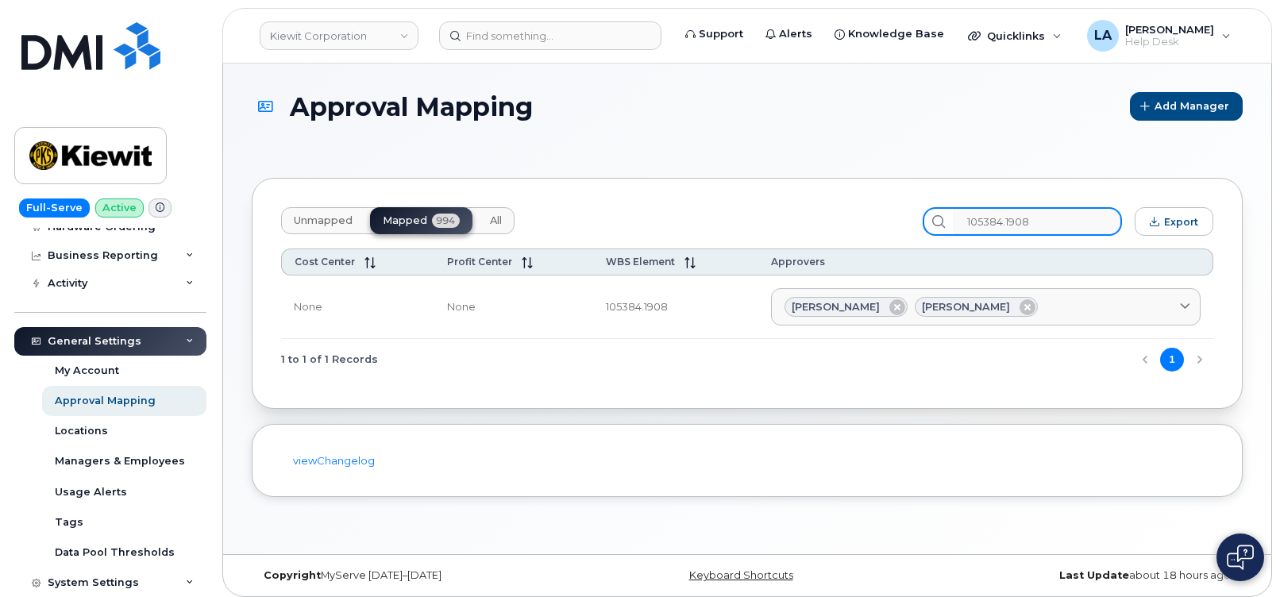
type input "105384.1908"
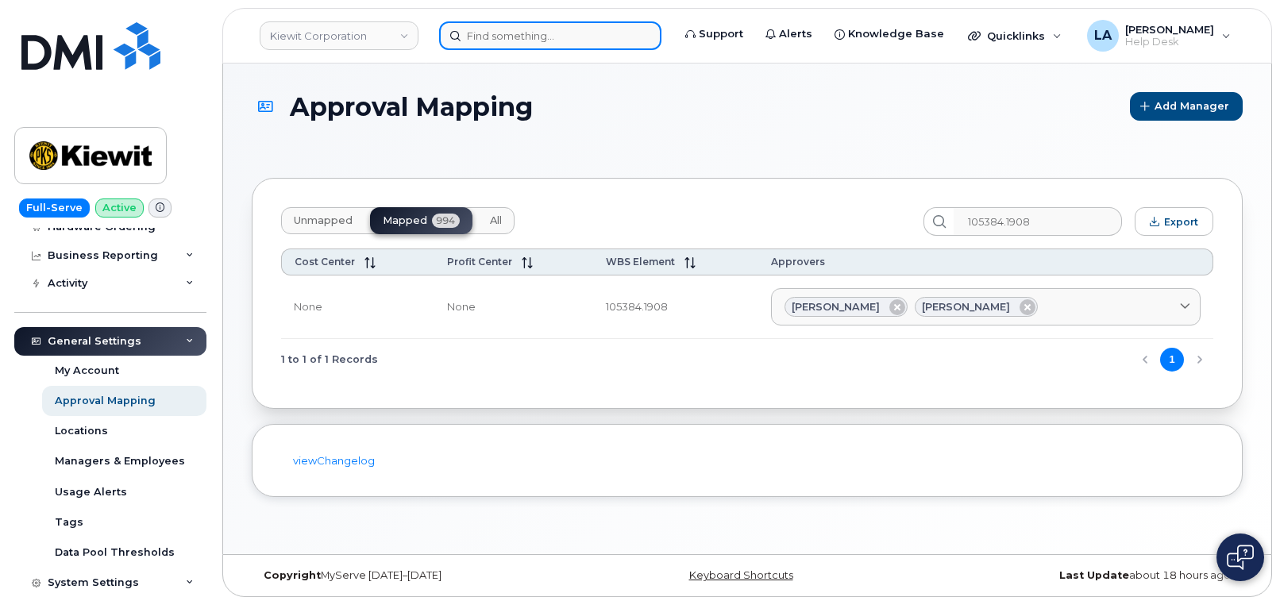
click at [571, 31] on input at bounding box center [550, 35] width 222 height 29
paste input "216-695-1671"
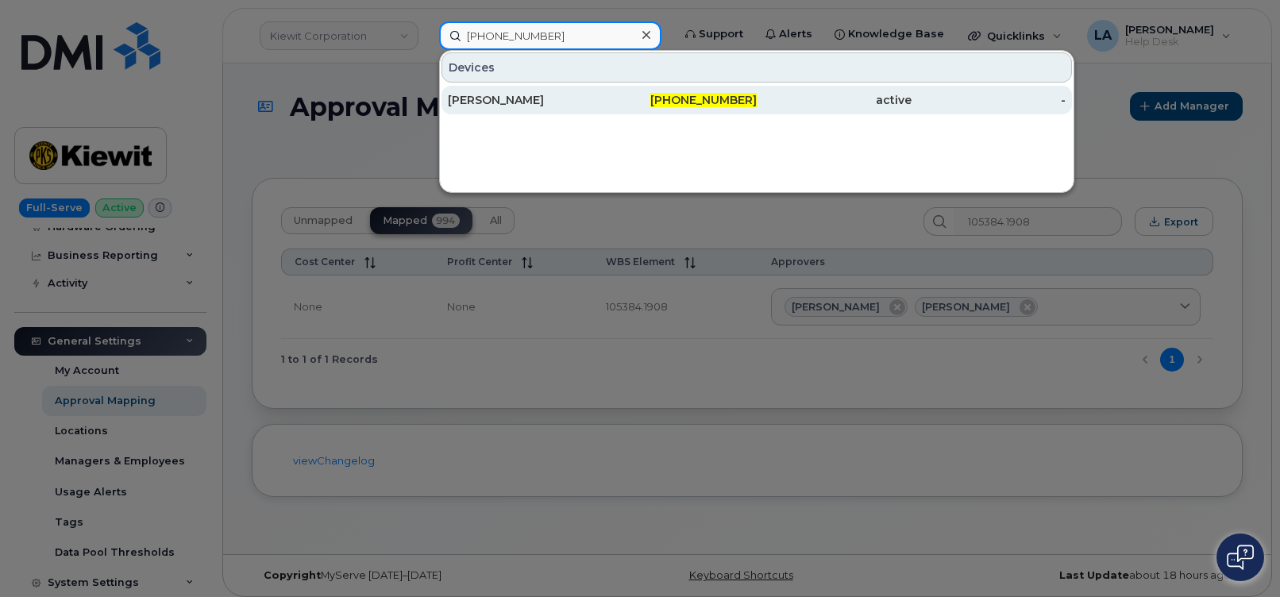
type input "216-695-1671"
click at [496, 99] on div "[PERSON_NAME]" at bounding box center [525, 100] width 155 height 16
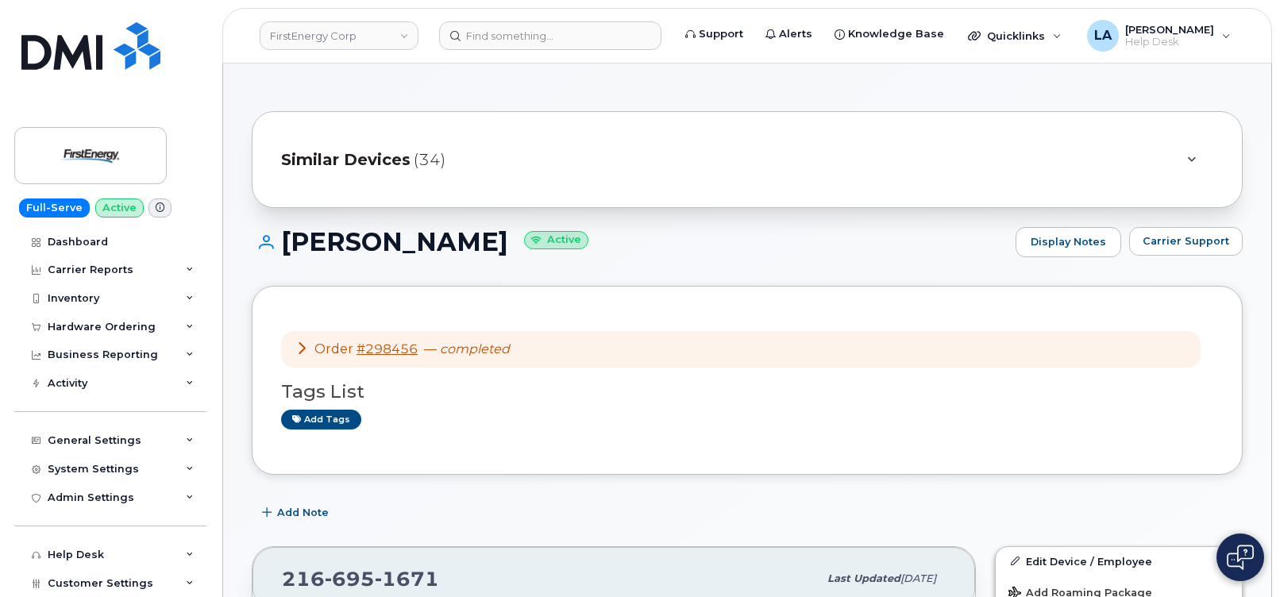
drag, startPoint x: 1279, startPoint y: 116, endPoint x: 1280, endPoint y: 138, distance: 22.3
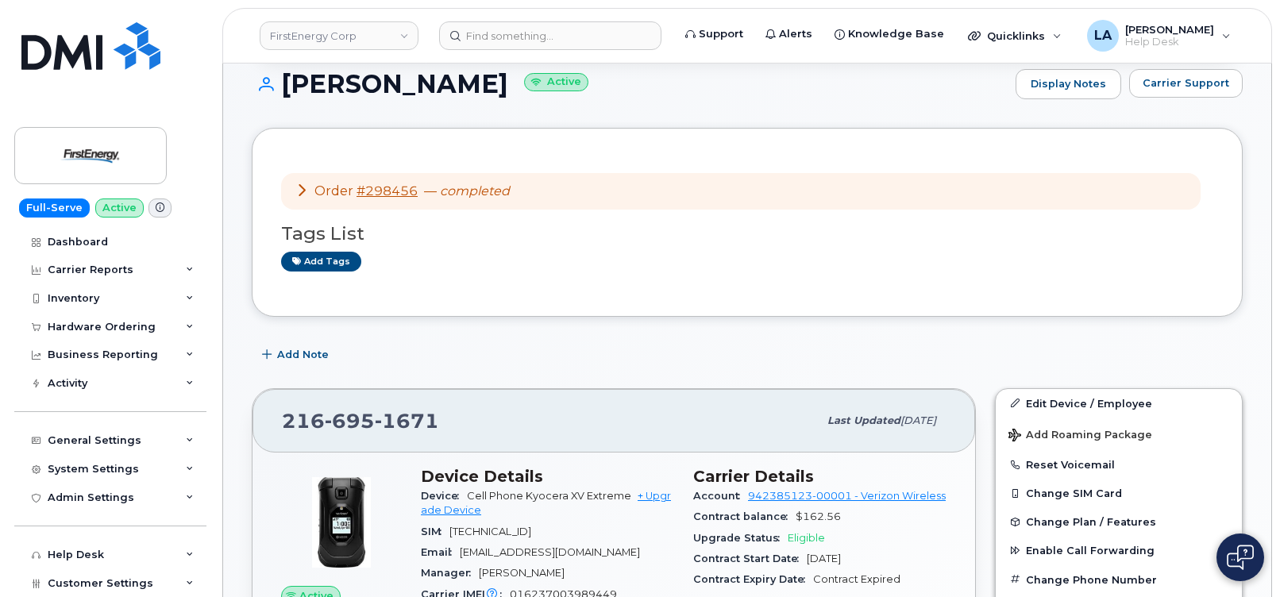
scroll to position [287, 0]
